Goal: Check status

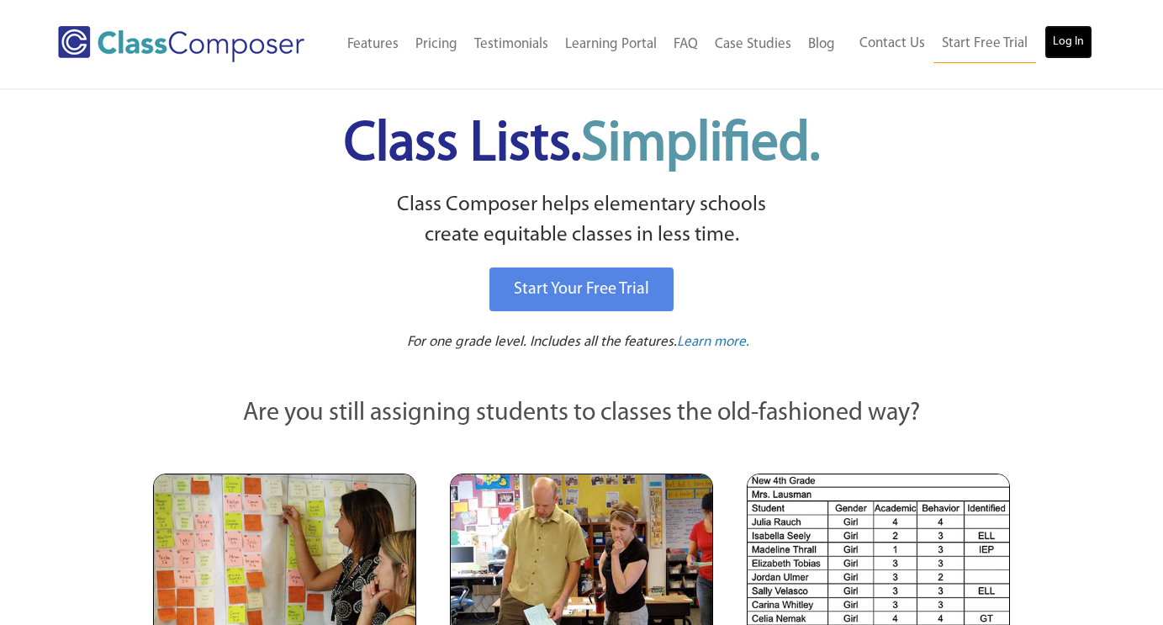
click at [1060, 40] on link "Log In" at bounding box center [1068, 42] width 48 height 34
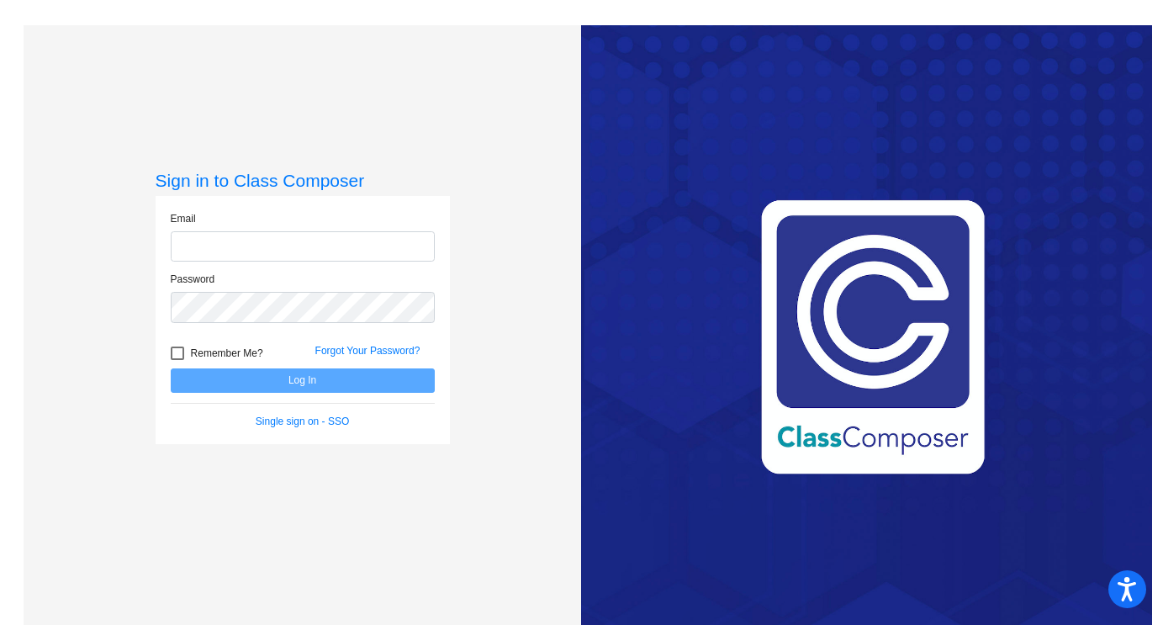
type input "[EMAIL_ADDRESS][DOMAIN_NAME]"
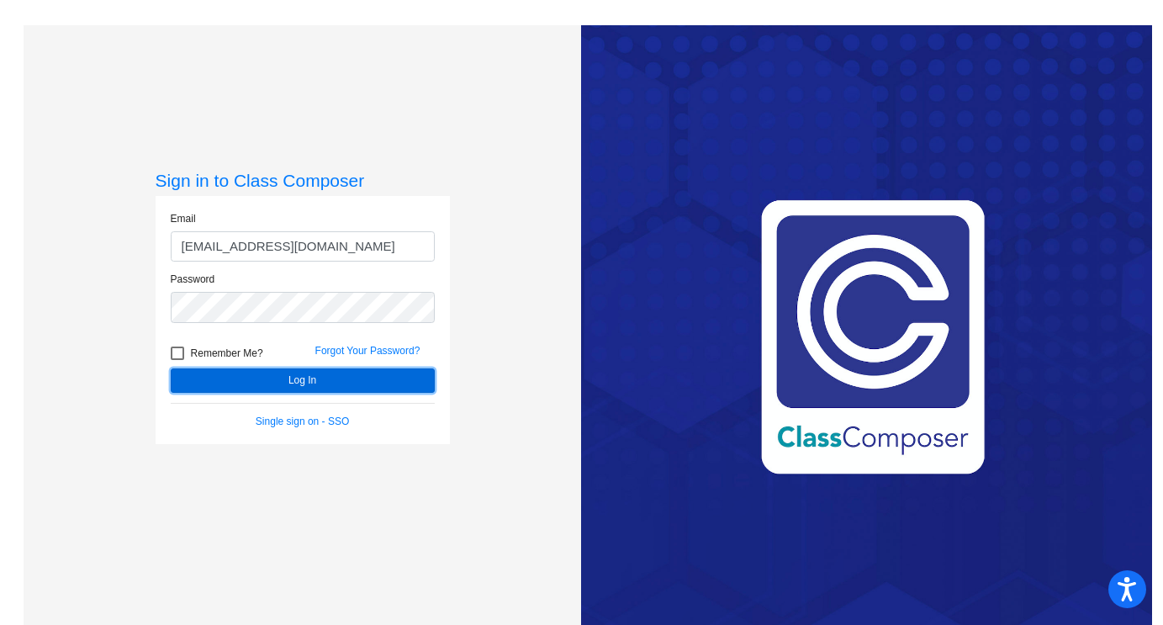
click at [358, 378] on button "Log In" at bounding box center [303, 380] width 264 height 24
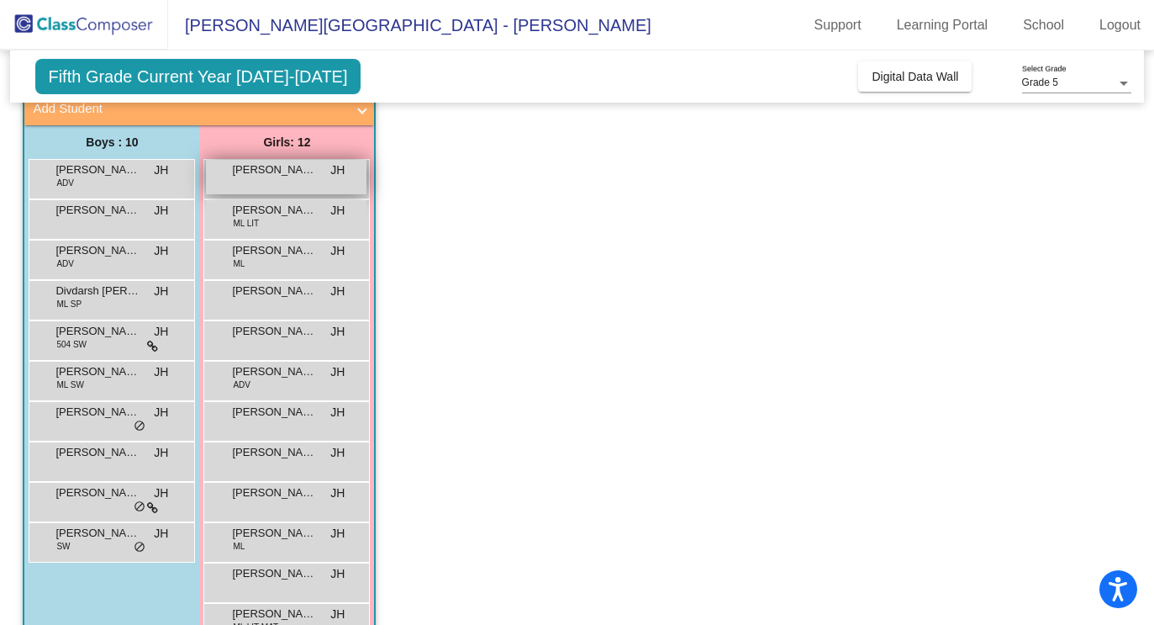
scroll to position [113, 0]
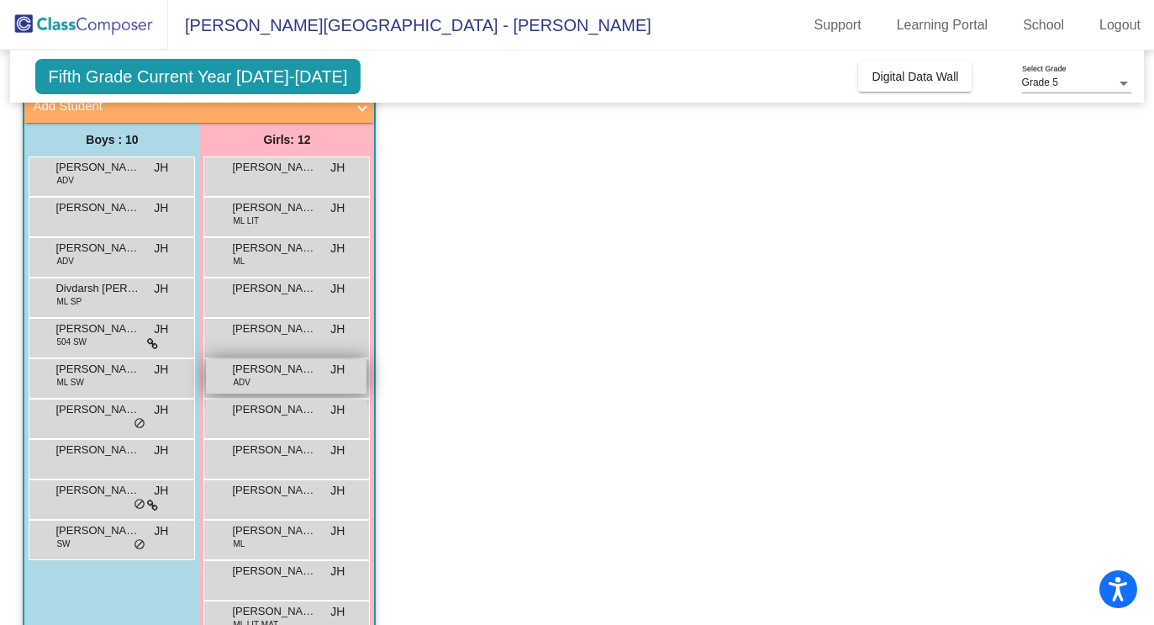
click at [282, 372] on span "[PERSON_NAME]" at bounding box center [274, 369] width 84 height 17
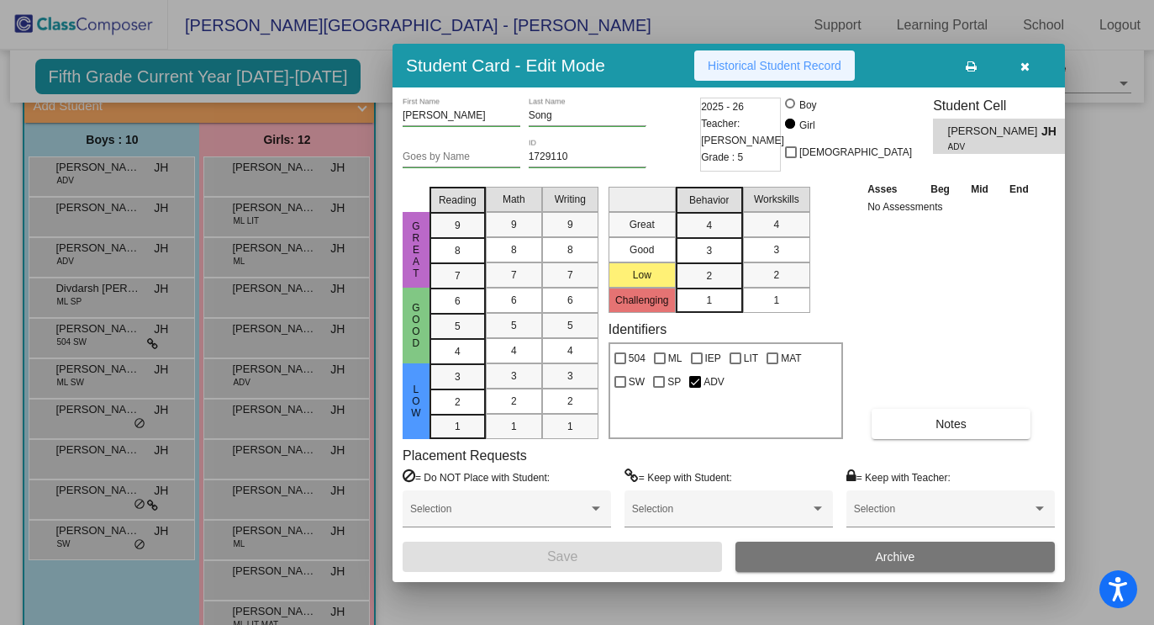
click at [810, 60] on span "Historical Student Record" at bounding box center [775, 65] width 134 height 13
